Goal: Information Seeking & Learning: Compare options

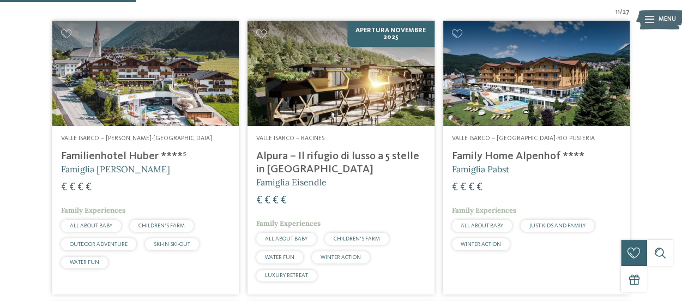
scroll to position [403, 0]
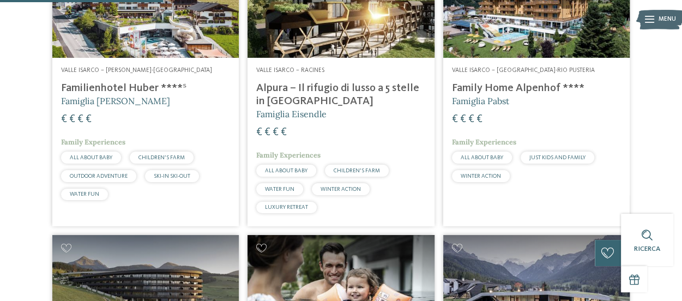
click at [525, 89] on h4 "Family Home Alpenhof ****" at bounding box center [536, 88] width 169 height 13
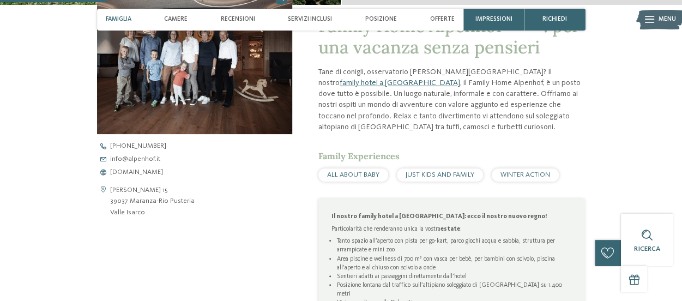
scroll to position [319, 0]
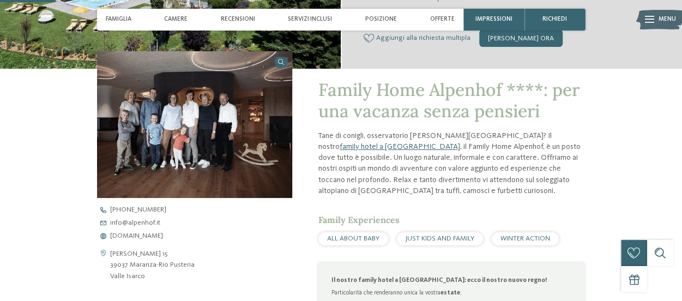
drag, startPoint x: 0, startPoint y: 0, endPoint x: 526, endPoint y: 106, distance: 537.1
click at [526, 106] on span "Family Home Alpenhof ****: per una vacanza senza pensieri" at bounding box center [448, 99] width 261 height 43
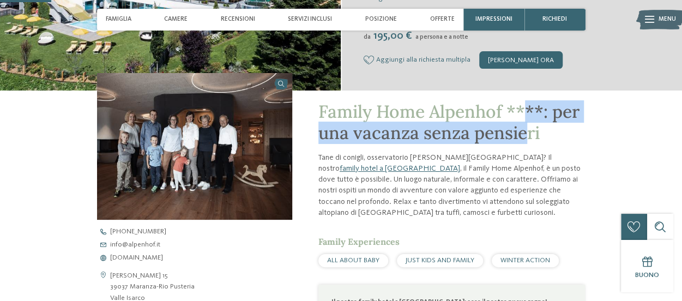
click at [526, 106] on span "Family Home Alpenhof ****: per una vacanza senza pensieri" at bounding box center [448, 121] width 261 height 43
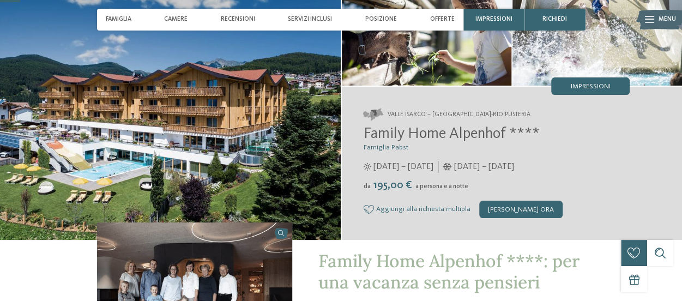
scroll to position [84, 0]
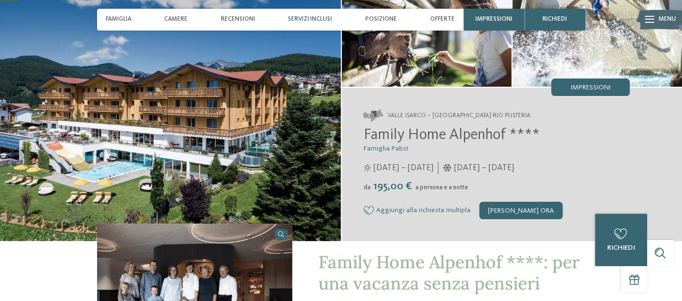
click at [312, 16] on span "Servizi inclusi" at bounding box center [310, 19] width 44 height 7
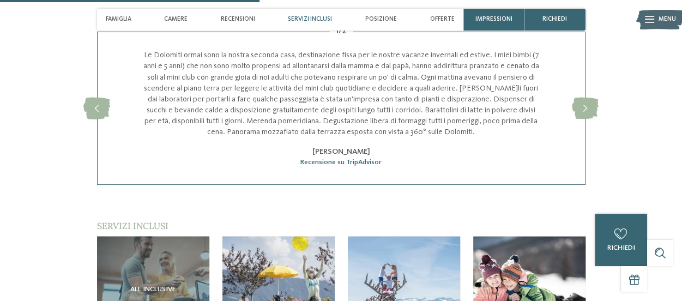
scroll to position [1259, 0]
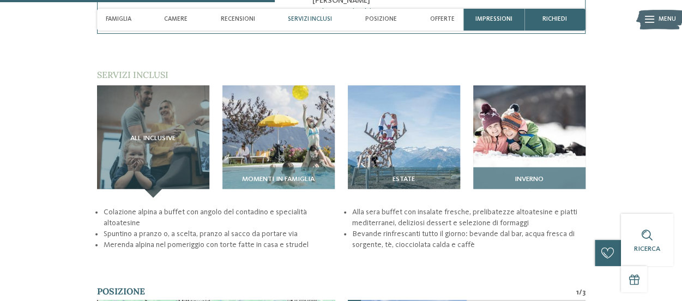
click at [489, 167] on div "Inverno" at bounding box center [529, 182] width 112 height 31
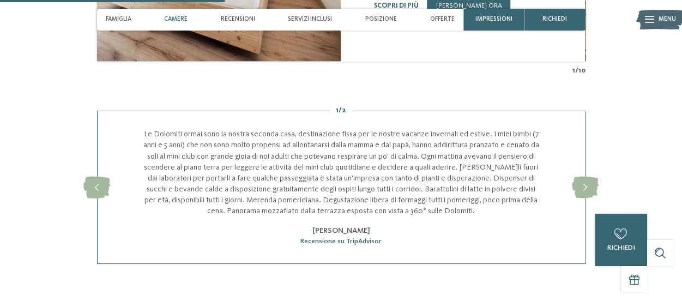
scroll to position [858, 0]
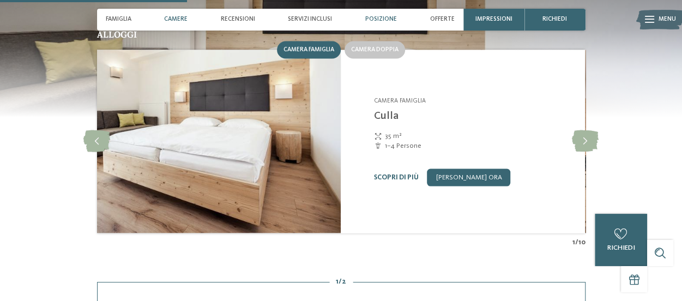
click at [380, 22] on span "Posizione" at bounding box center [381, 19] width 32 height 7
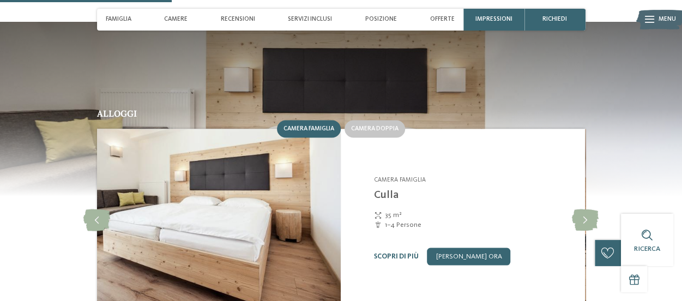
scroll to position [752, 0]
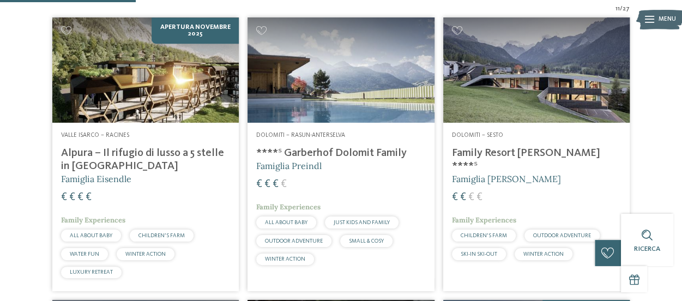
scroll to position [337, 0]
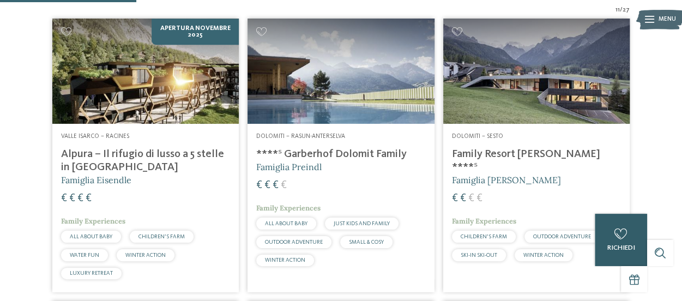
click at [597, 259] on div "0 richiedi 0 di 5 hotel aggiunti alla richiesta Richiedi ora" at bounding box center [621, 240] width 52 height 52
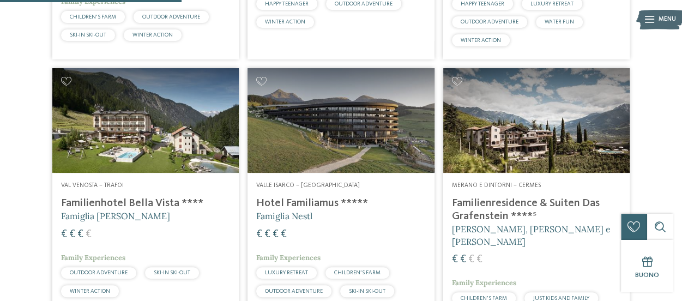
scroll to position [787, 0]
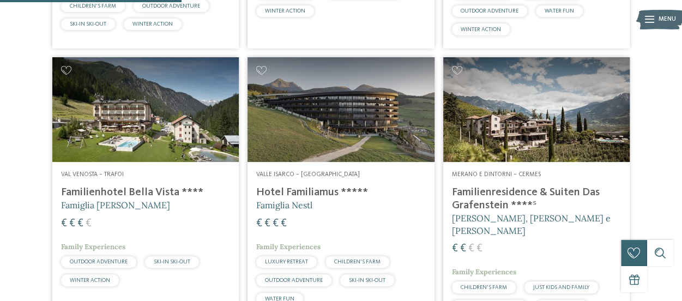
click at [110, 190] on h4 "Familienhotel Bella Vista ****" at bounding box center [145, 192] width 169 height 13
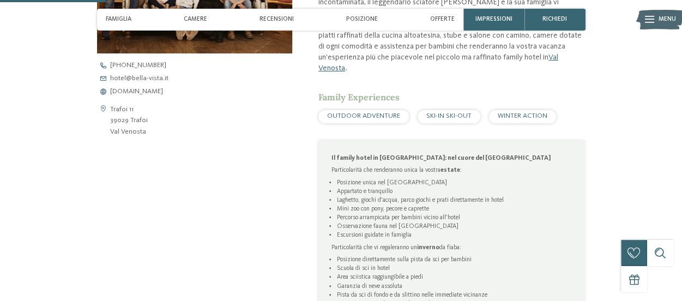
scroll to position [400, 0]
click at [437, 13] on div "Offerte" at bounding box center [442, 20] width 33 height 22
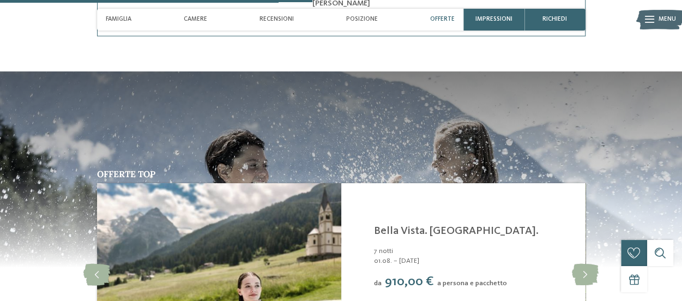
scroll to position [1186, 0]
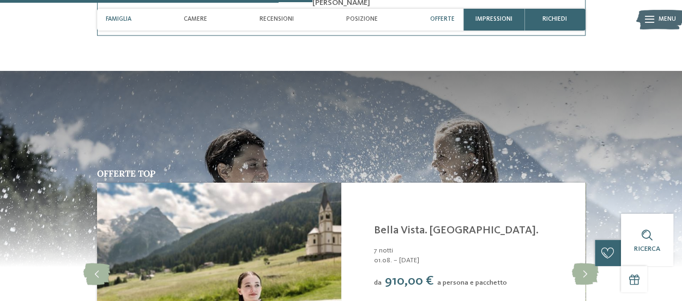
click at [119, 26] on div "Famiglia" at bounding box center [118, 20] width 34 height 22
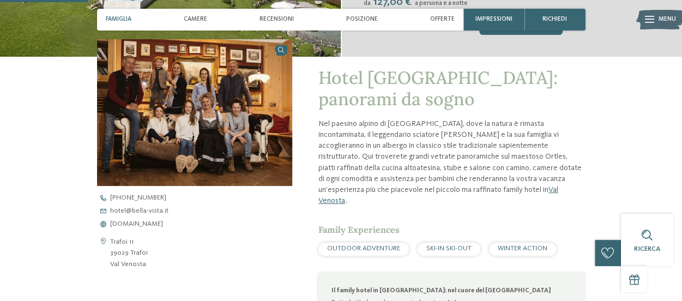
scroll to position [265, 0]
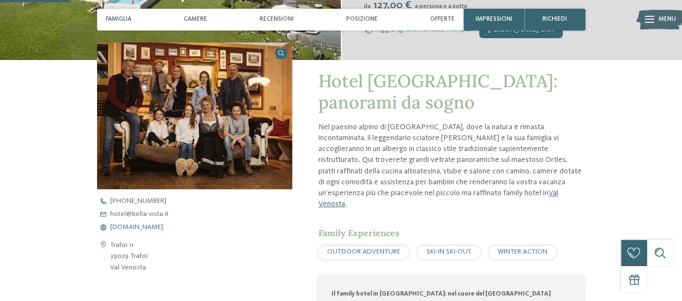
click at [141, 224] on span "www.bella-vista.it" at bounding box center [136, 227] width 53 height 7
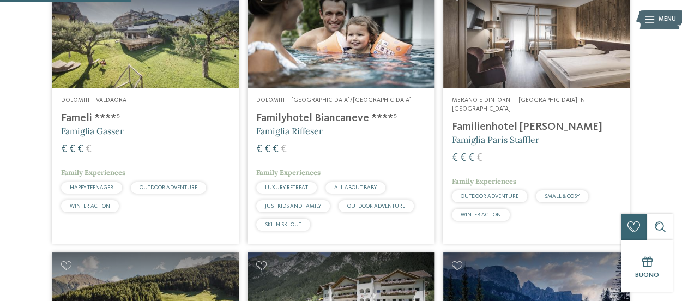
scroll to position [567, 0]
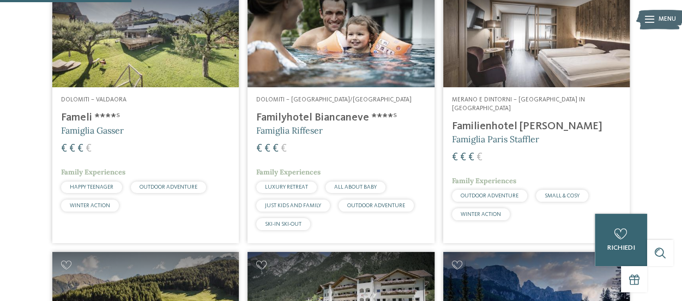
click at [535, 120] on h4 "Familienhotel [PERSON_NAME]" at bounding box center [536, 126] width 169 height 13
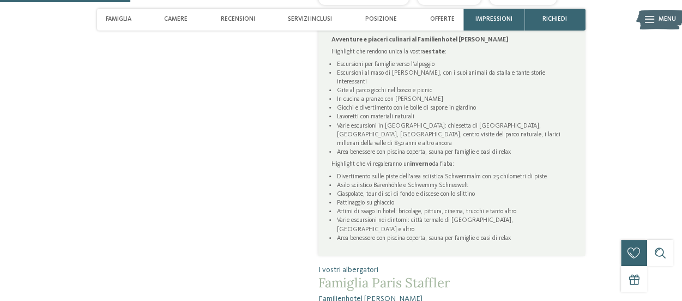
scroll to position [558, 0]
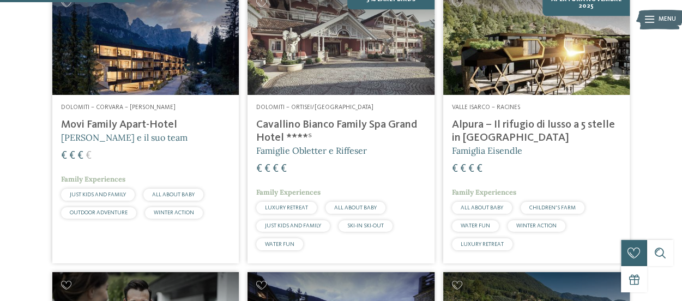
scroll to position [585, 0]
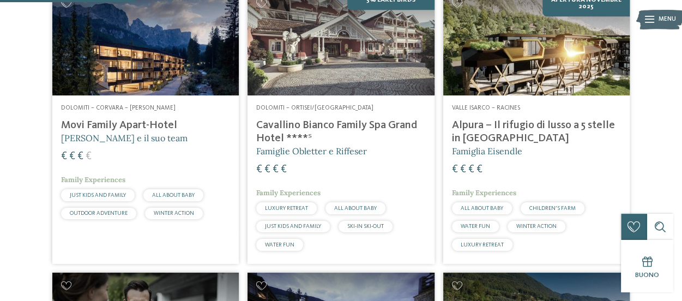
click at [140, 125] on h4 "Movi Family Apart-Hotel" at bounding box center [145, 125] width 169 height 13
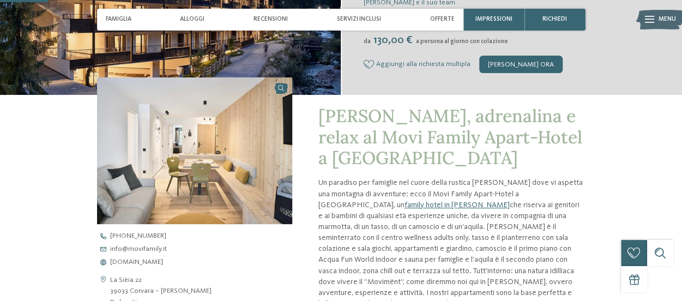
scroll to position [231, 0]
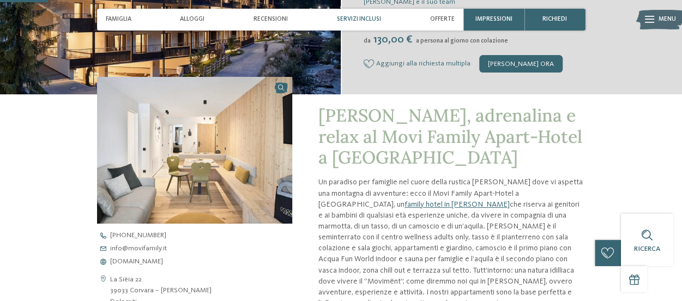
click at [358, 25] on div "Servizi inclusi" at bounding box center [358, 20] width 53 height 22
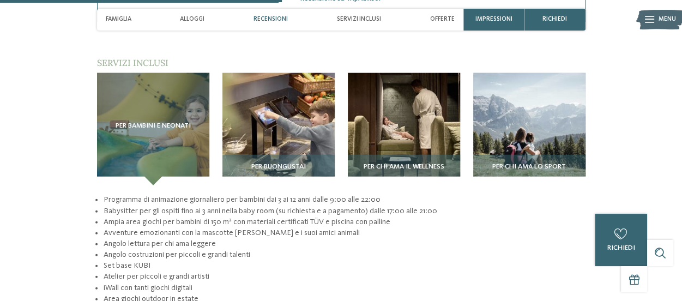
scroll to position [1355, 0]
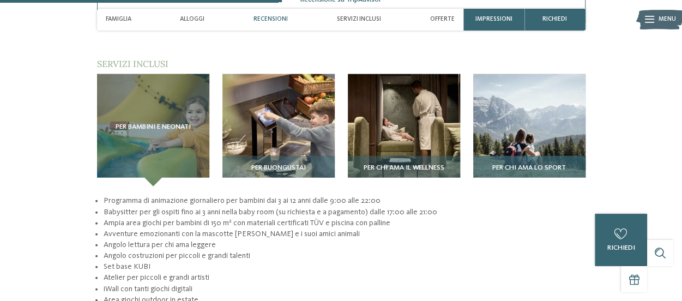
click at [508, 118] on img at bounding box center [529, 130] width 112 height 112
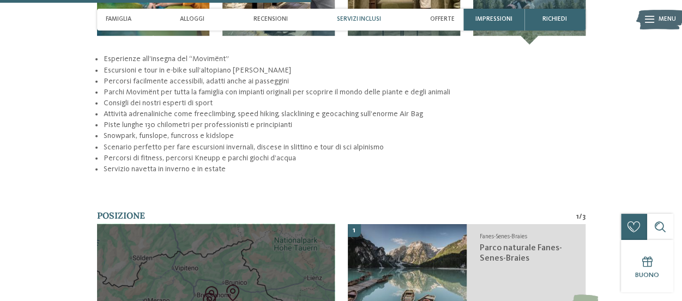
scroll to position [1464, 0]
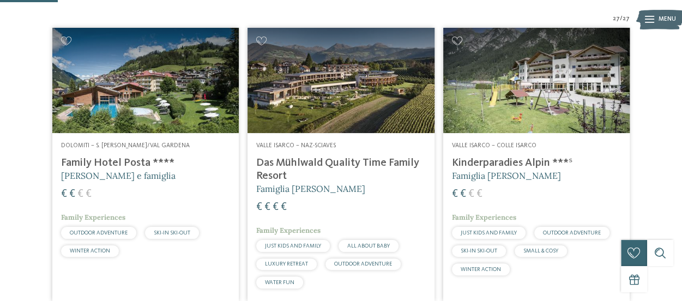
scroll to position [252, 0]
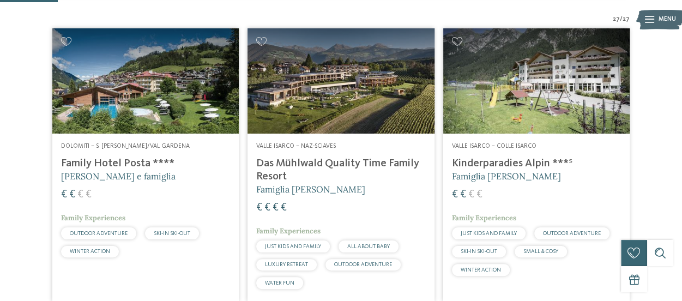
click at [476, 165] on h4 "Kinderparadies Alpin ***ˢ" at bounding box center [536, 163] width 169 height 13
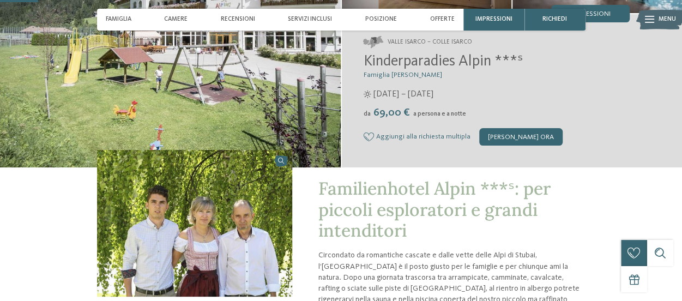
scroll to position [157, 0]
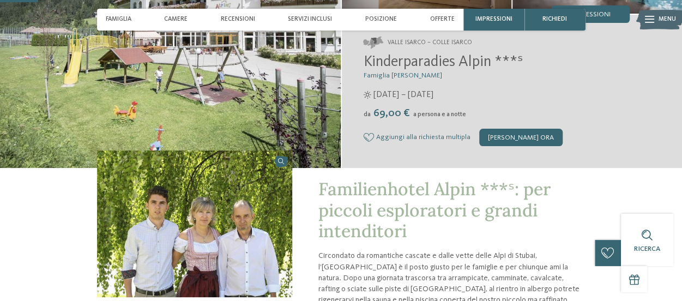
drag, startPoint x: 0, startPoint y: 0, endPoint x: 467, endPoint y: 143, distance: 488.4
click at [467, 143] on div "Valle Isarco – Colle Isarco Kinderparadies Alpin ***ˢ Famiglia Außerhofer 15/05…" at bounding box center [512, 91] width 341 height 153
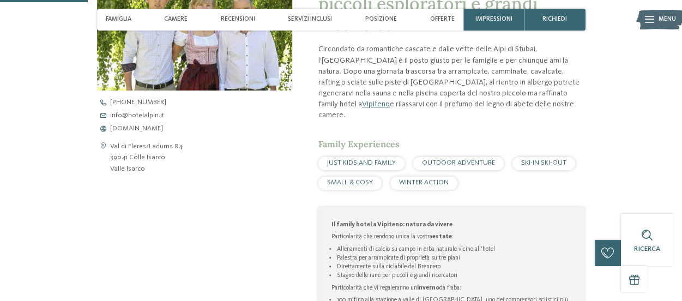
scroll to position [364, 0]
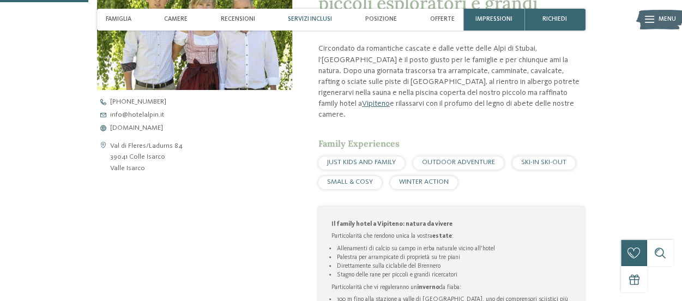
click at [306, 20] on span "Servizi inclusi" at bounding box center [310, 19] width 44 height 7
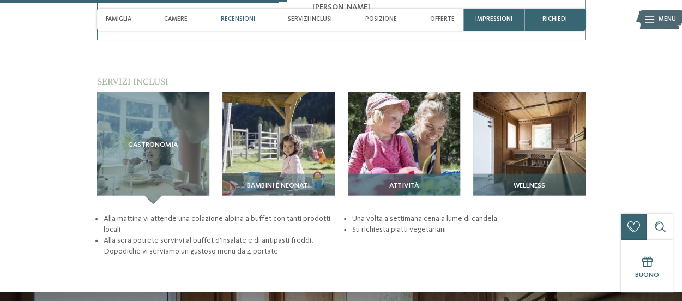
scroll to position [1167, 0]
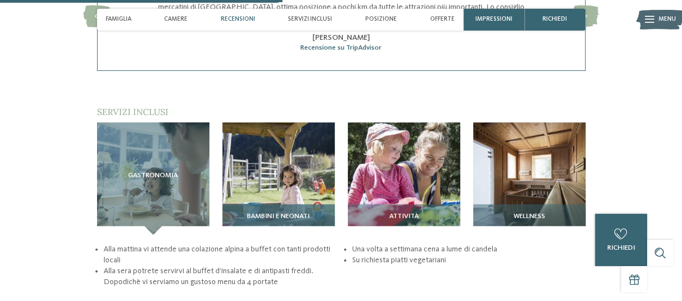
click at [279, 213] on span "Bambini e neonati" at bounding box center [278, 217] width 63 height 8
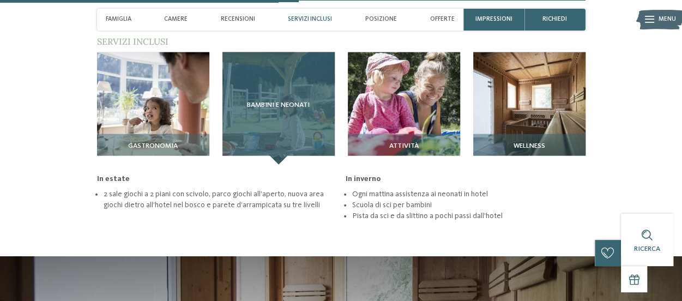
scroll to position [1237, 0]
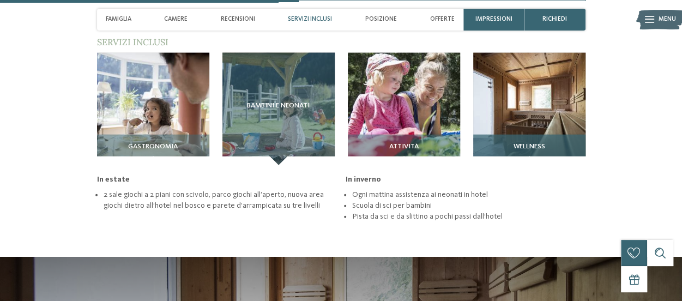
click at [548, 119] on img at bounding box center [529, 109] width 112 height 112
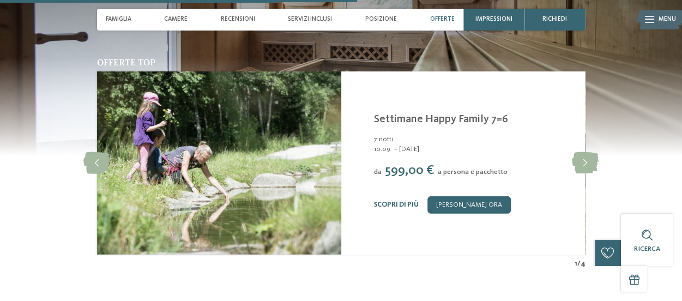
scroll to position [1532, 0]
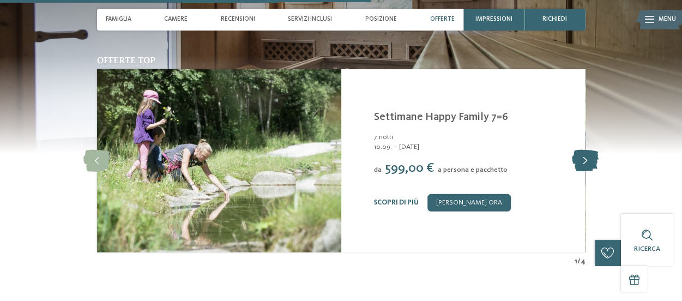
click at [587, 159] on icon at bounding box center [585, 161] width 27 height 22
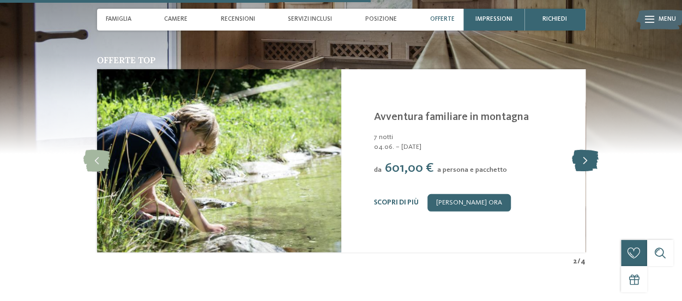
click at [587, 159] on icon at bounding box center [585, 161] width 27 height 22
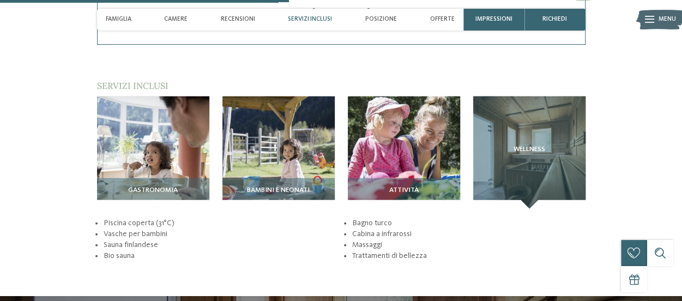
scroll to position [1194, 0]
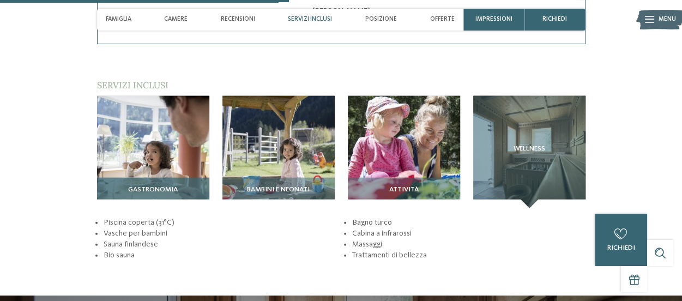
click at [165, 185] on div "Gastronomia" at bounding box center [153, 193] width 112 height 31
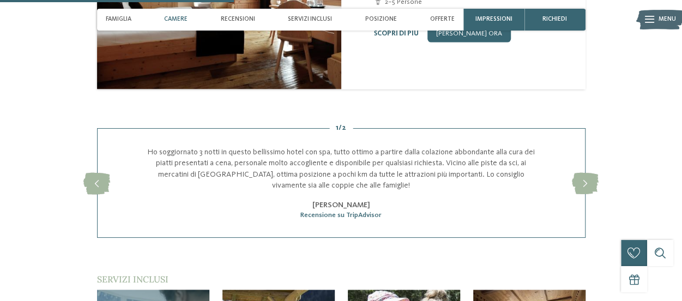
scroll to position [1000, 0]
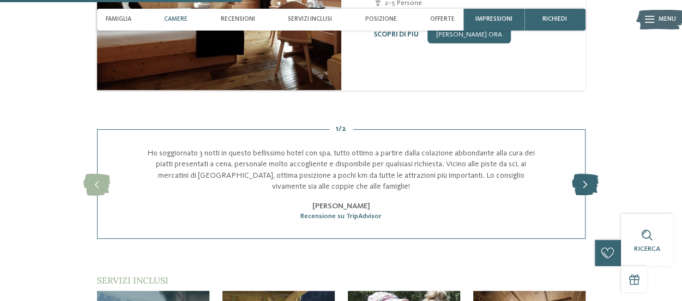
click at [583, 174] on icon at bounding box center [585, 184] width 27 height 22
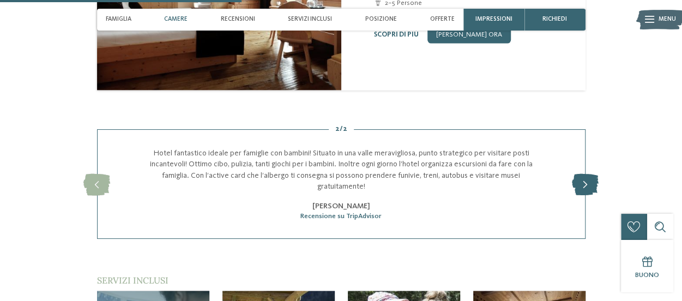
click at [583, 174] on icon at bounding box center [585, 184] width 27 height 22
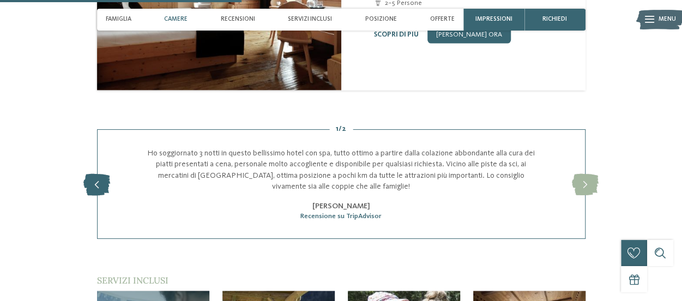
click at [100, 180] on icon at bounding box center [96, 184] width 27 height 22
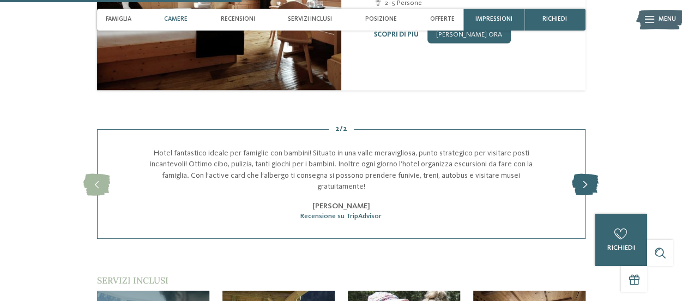
click at [589, 173] on icon at bounding box center [585, 184] width 27 height 22
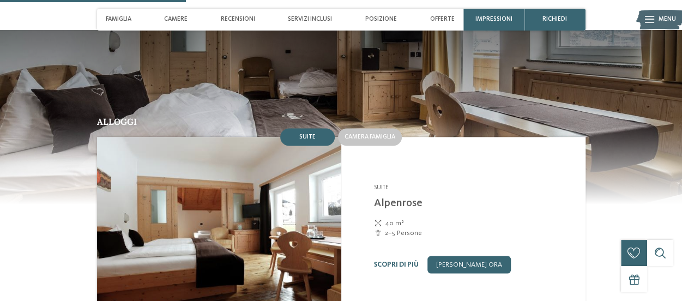
click at [589, 167] on div "Alloggi Suite Camera famiglia" at bounding box center [341, 220] width 593 height 207
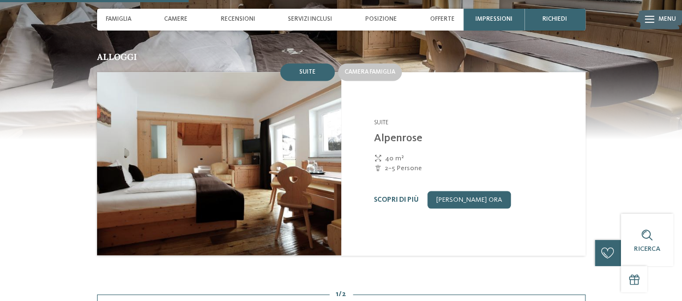
scroll to position [776, 0]
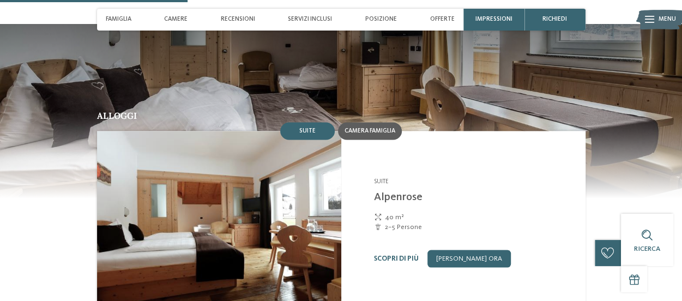
click at [379, 124] on div "Camera famiglia" at bounding box center [370, 130] width 64 height 17
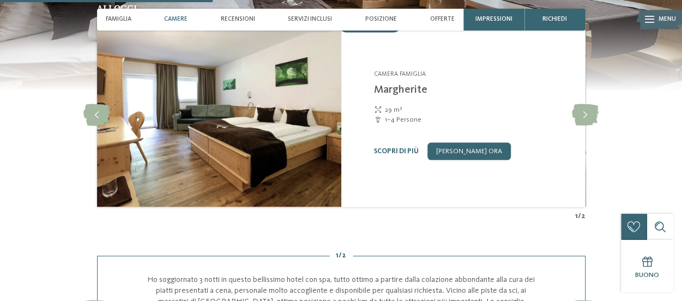
scroll to position [882, 0]
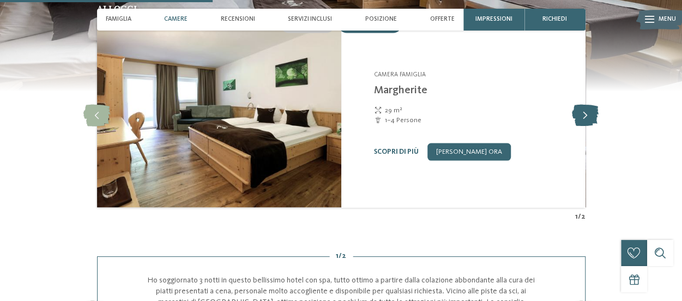
click at [583, 105] on icon at bounding box center [585, 116] width 27 height 22
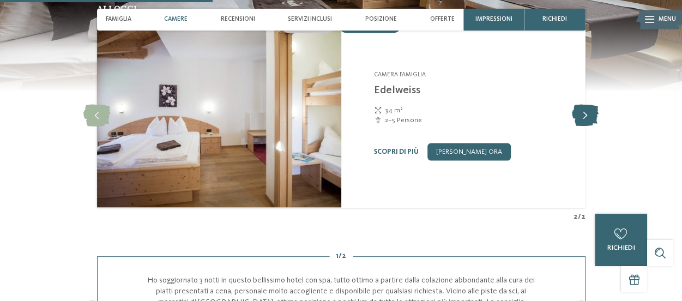
click at [583, 105] on icon at bounding box center [585, 116] width 27 height 22
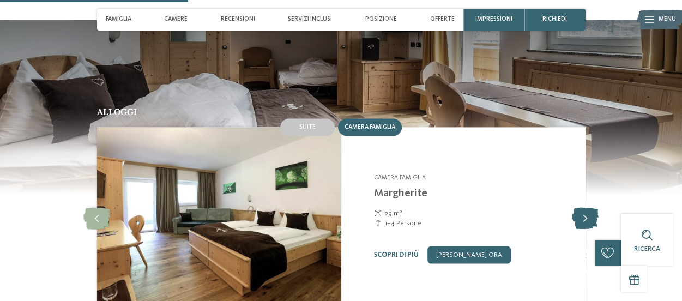
scroll to position [779, 0]
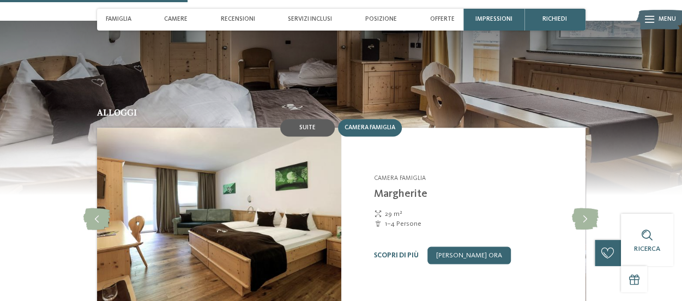
click at [310, 124] on span "Suite" at bounding box center [307, 127] width 16 height 7
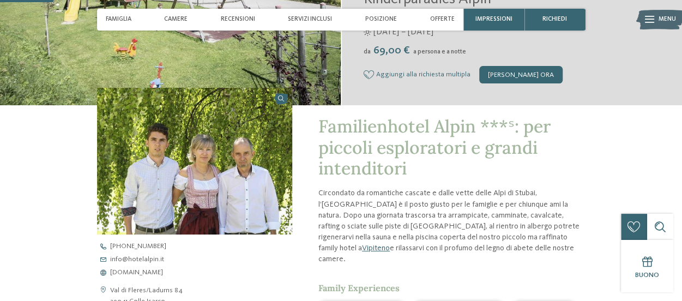
scroll to position [219, 0]
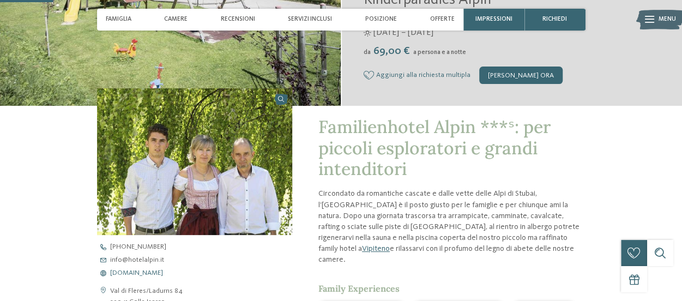
click at [136, 270] on span "www.hotelalpin.it" at bounding box center [136, 273] width 53 height 7
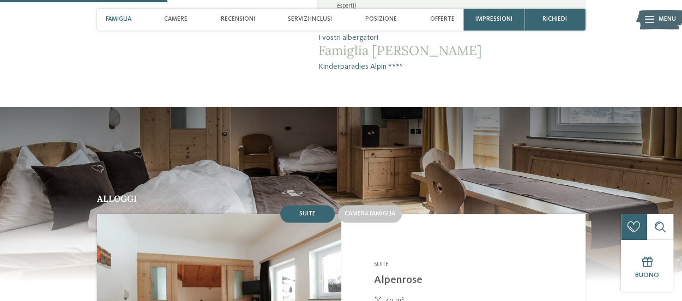
scroll to position [693, 0]
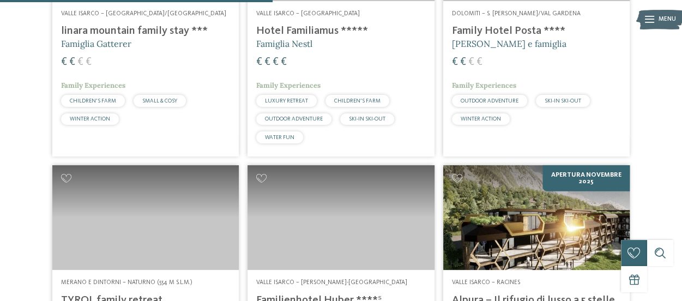
scroll to position [1188, 0]
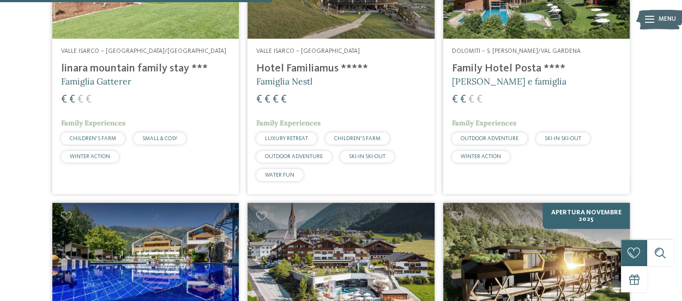
click at [499, 62] on h4 "Family Hotel Posta ****" at bounding box center [536, 68] width 169 height 13
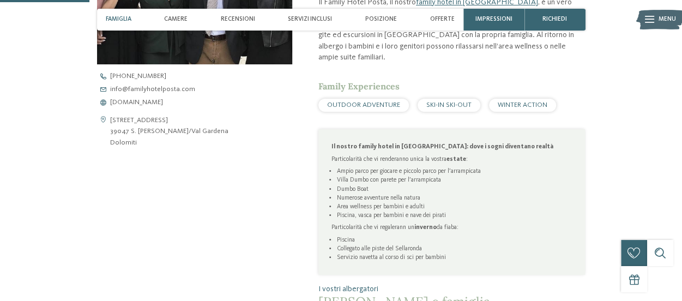
scroll to position [404, 0]
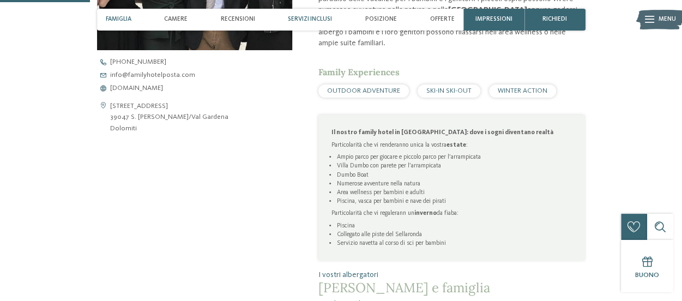
click at [292, 14] on div "Servizi inclusi" at bounding box center [309, 20] width 53 height 22
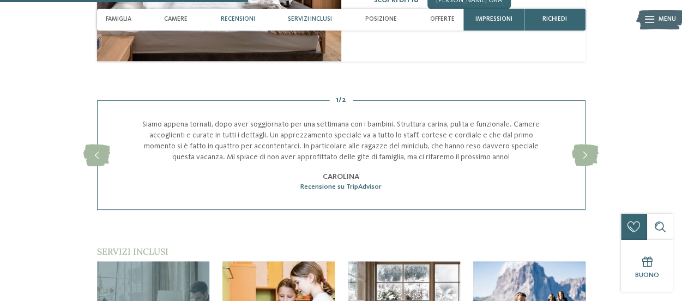
scroll to position [1150, 0]
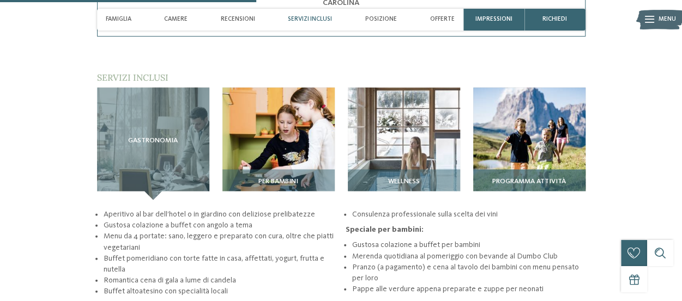
click at [535, 178] on span "Programma attività" at bounding box center [529, 182] width 74 height 8
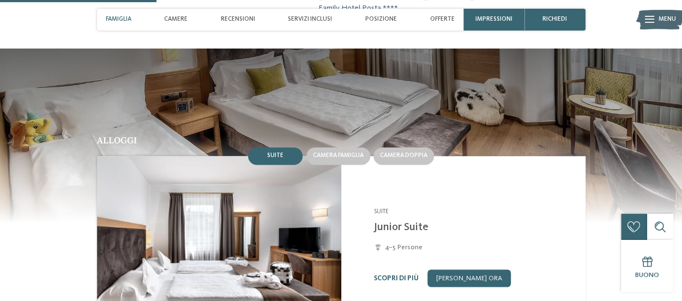
scroll to position [700, 0]
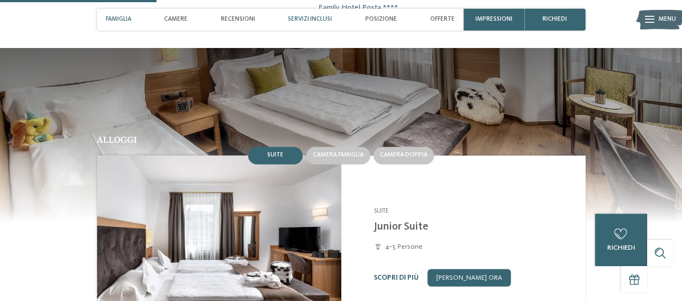
click at [300, 17] on span "Servizi inclusi" at bounding box center [310, 19] width 44 height 7
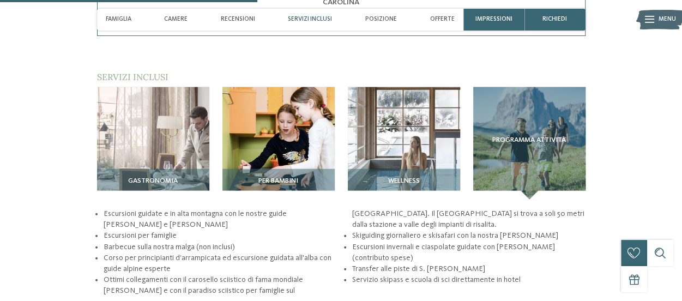
scroll to position [1150, 0]
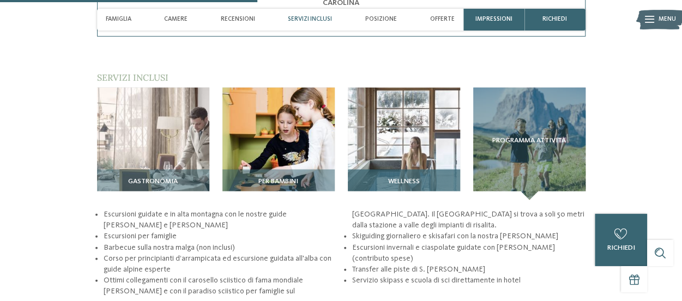
click at [375, 178] on h3 "Wellness" at bounding box center [404, 182] width 104 height 8
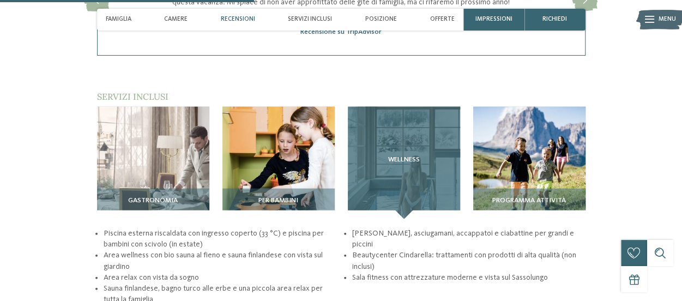
scroll to position [1131, 0]
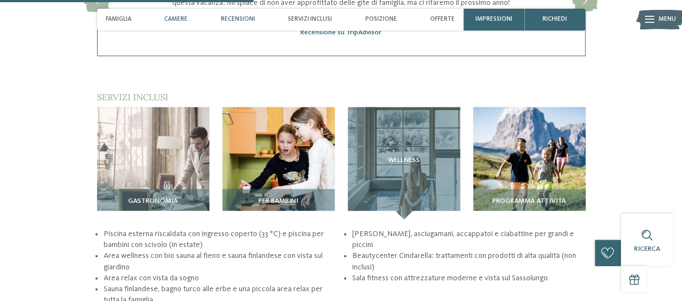
click at [189, 20] on div "Camere" at bounding box center [176, 20] width 32 height 22
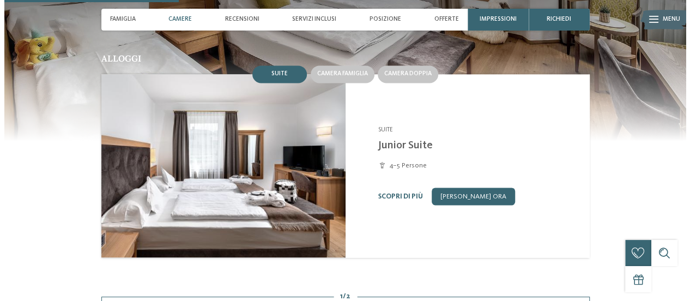
scroll to position [770, 0]
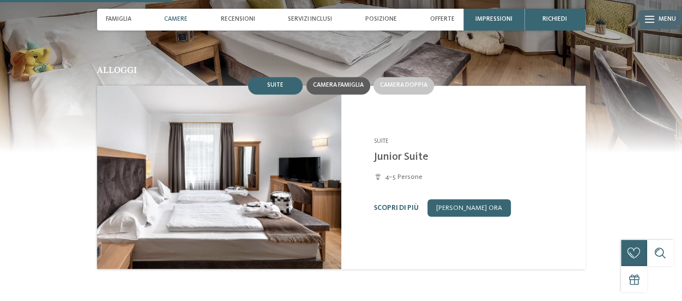
click at [330, 82] on span "Camera famiglia" at bounding box center [338, 85] width 51 height 7
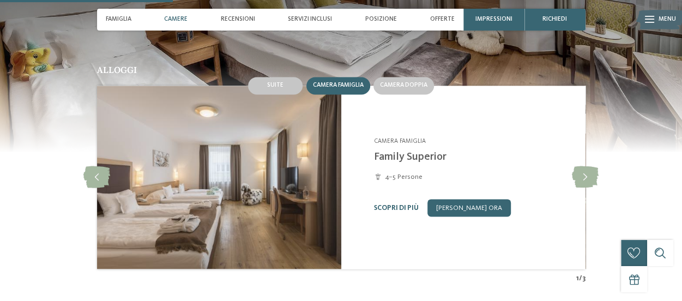
click at [403, 199] on div "Scopri di più Richiedi ora" at bounding box center [474, 207] width 201 height 17
click at [403, 204] on link "Scopri di più" at bounding box center [396, 207] width 45 height 7
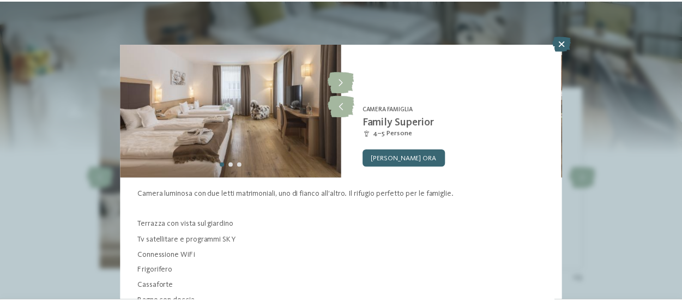
scroll to position [17, 0]
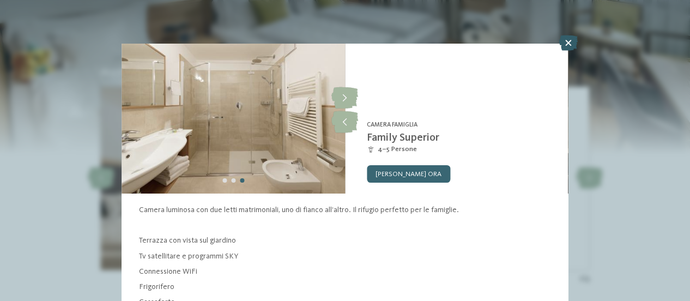
click at [567, 46] on icon at bounding box center [568, 42] width 19 height 15
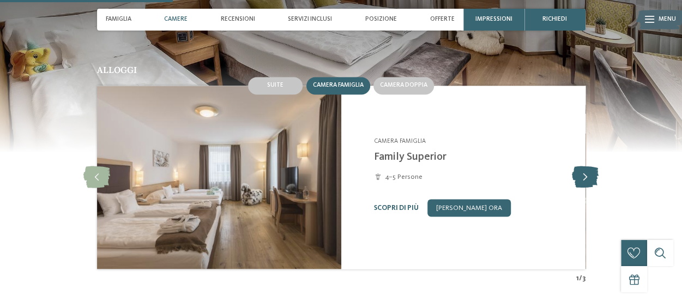
click at [590, 167] on icon at bounding box center [585, 177] width 27 height 22
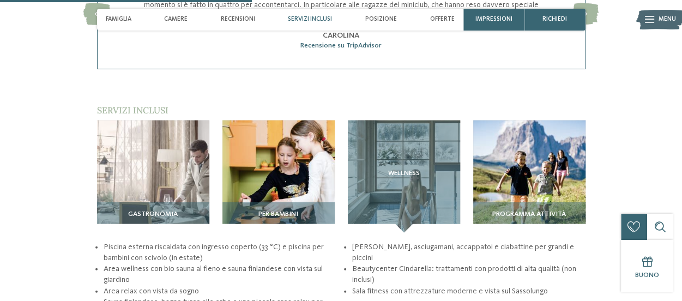
scroll to position [1128, 0]
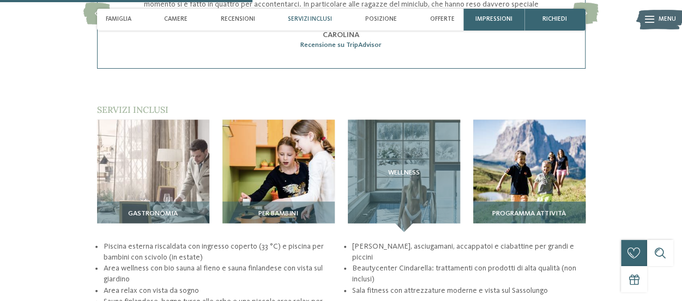
click at [499, 183] on img at bounding box center [529, 176] width 112 height 112
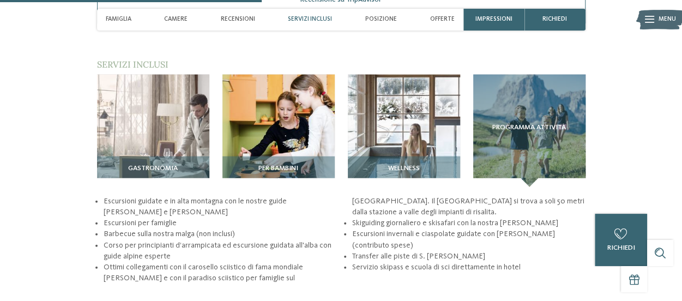
scroll to position [1173, 0]
